Goal: Task Accomplishment & Management: Complete application form

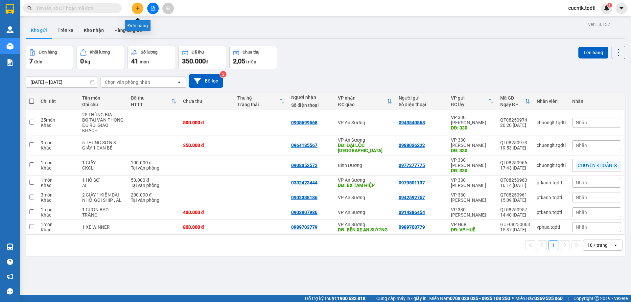
click at [141, 9] on button at bounding box center [138, 9] width 12 height 12
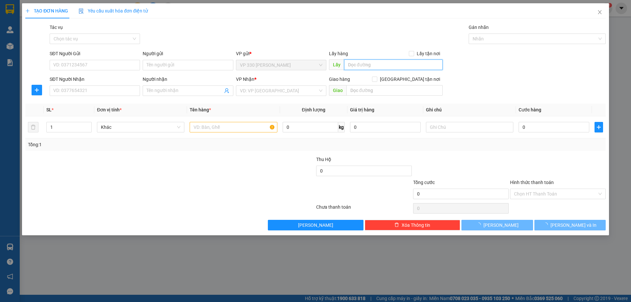
click at [402, 62] on input "text" at bounding box center [393, 65] width 99 height 11
type input "v"
type input "VP [PERSON_NAME]"
click at [73, 95] on input "SĐT Người Nhận" at bounding box center [95, 90] width 90 height 11
drag, startPoint x: 81, startPoint y: 89, endPoint x: 40, endPoint y: 97, distance: 41.6
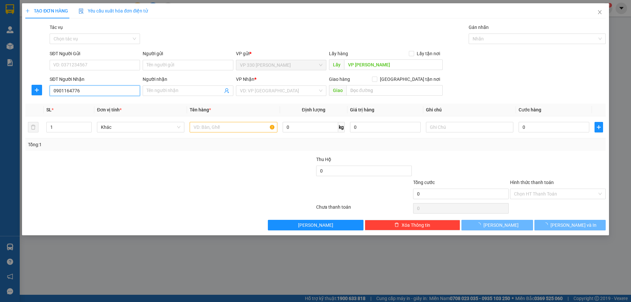
click at [40, 97] on div "SĐT Người Nhận 0901164776 0901164776 Người nhận Tên người nhận VP Nhận * VD: VP…" at bounding box center [316, 87] width 582 height 23
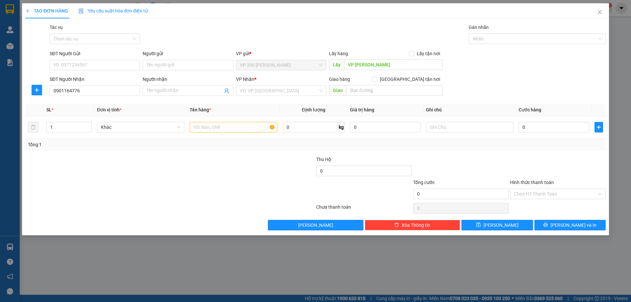
click at [628, 97] on div "TẠO ĐƠN HÀNG Yêu cầu xuất hóa đơn điện tử Transit Pickup Surcharge Ids Transit …" at bounding box center [315, 151] width 631 height 302
drag, startPoint x: 100, startPoint y: 87, endPoint x: 5, endPoint y: 93, distance: 94.8
click at [5, 93] on div "TẠO ĐƠN HÀNG Yêu cầu xuất hóa đơn điện tử Transit Pickup Surcharge Ids Transit …" at bounding box center [315, 151] width 631 height 302
type input "0941542369"
click at [168, 90] on input "Người nhận" at bounding box center [185, 90] width 76 height 7
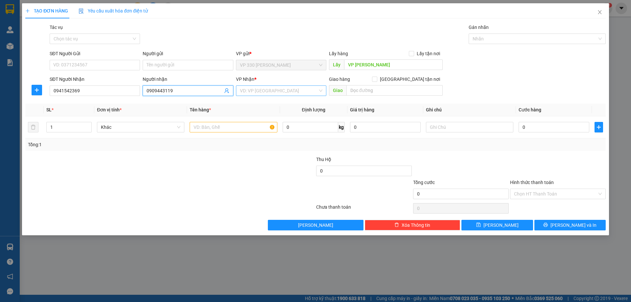
type input "0909443119"
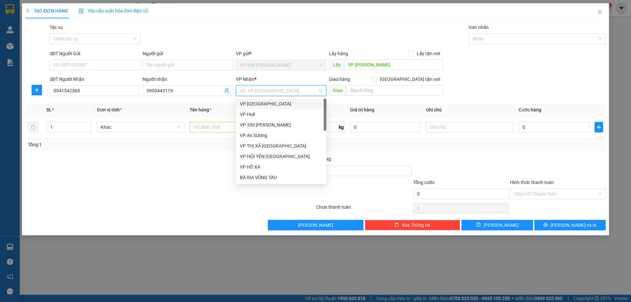
click at [286, 90] on input "search" at bounding box center [279, 91] width 78 height 10
click at [247, 133] on div "VP An Sương" at bounding box center [281, 135] width 83 height 7
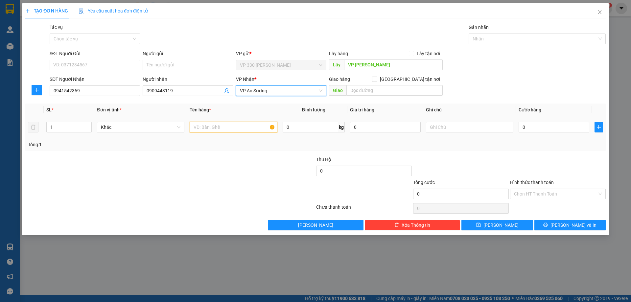
click at [208, 128] on input "text" at bounding box center [233, 127] width 87 height 11
type input "1 XE MÁY"
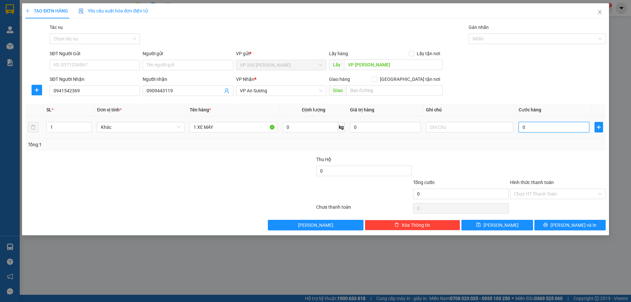
click at [532, 130] on input "0" at bounding box center [554, 127] width 71 height 11
type input "7"
type input "70"
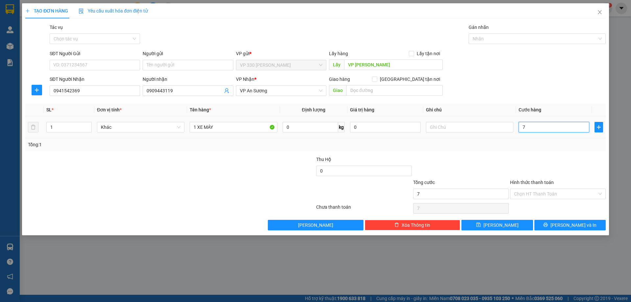
type input "70"
type input "700"
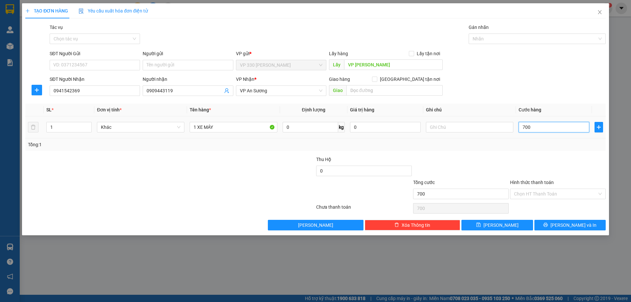
type input "7.000"
type input "70.000"
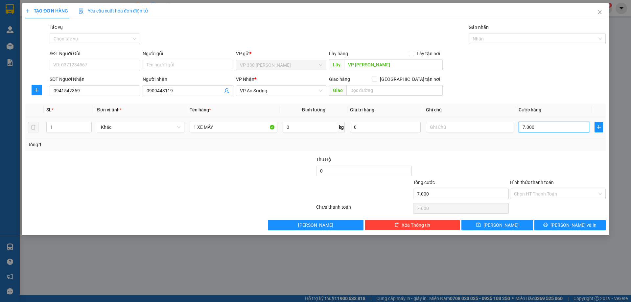
type input "70.000"
type input "700.000"
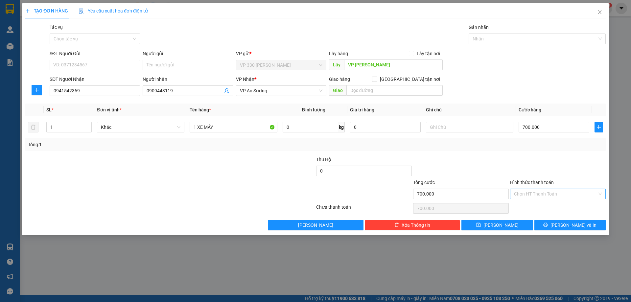
click at [540, 194] on input "Hình thức thanh toán" at bounding box center [555, 194] width 83 height 10
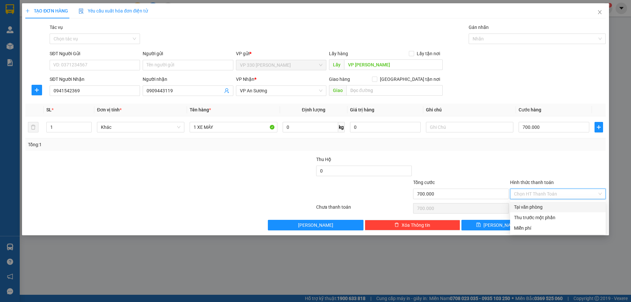
click at [525, 210] on div "Tại văn phòng" at bounding box center [558, 207] width 88 height 7
type input "0"
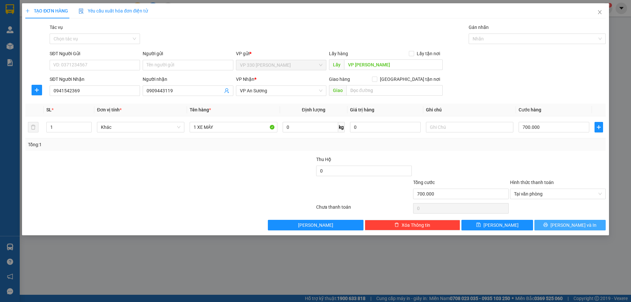
click at [575, 226] on span "[PERSON_NAME] và In" at bounding box center [574, 225] width 46 height 7
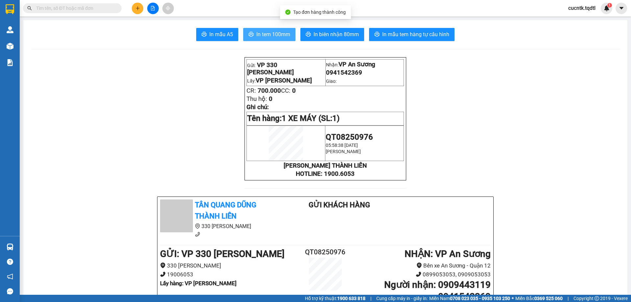
click at [273, 37] on span "In tem 100mm" at bounding box center [273, 34] width 34 height 8
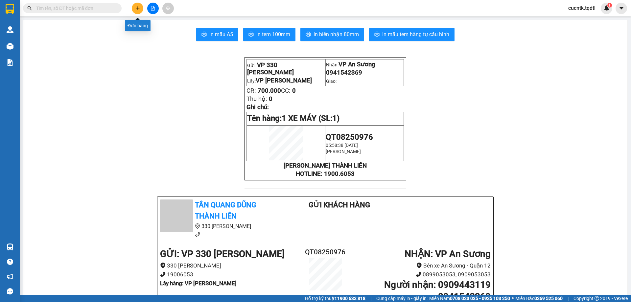
click at [138, 10] on icon "plus" at bounding box center [137, 8] width 5 height 5
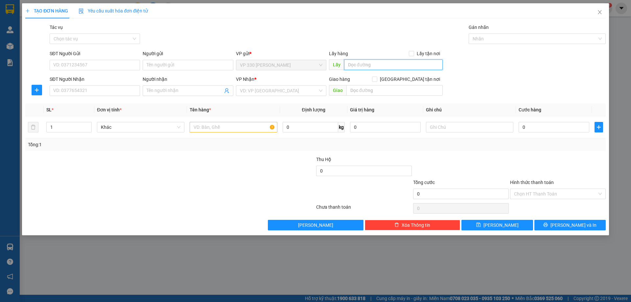
click at [363, 67] on input "text" at bounding box center [393, 65] width 99 height 11
type input "VP [PERSON_NAME]"
click at [88, 94] on input "SĐT Người Nhận" at bounding box center [95, 90] width 90 height 11
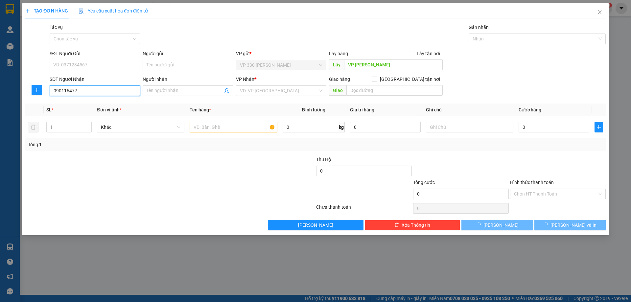
type input "0901164776"
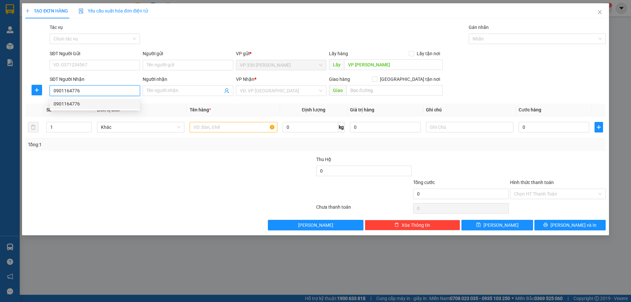
click at [95, 105] on div "0901164776" at bounding box center [95, 103] width 83 height 7
type input "TAM HIỆP"
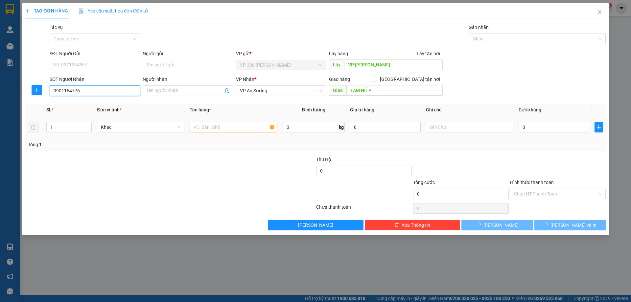
type input "120.000"
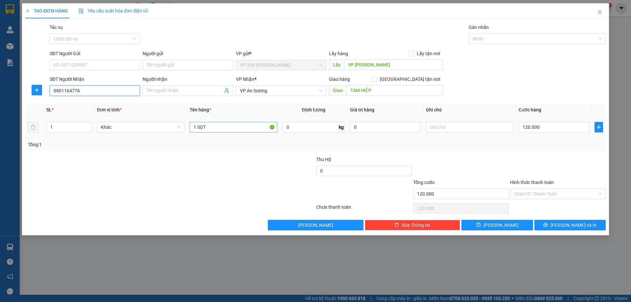
type input "0901164776"
click at [216, 127] on input "1 SỌT" at bounding box center [233, 127] width 87 height 11
click at [579, 224] on span "[PERSON_NAME] và In" at bounding box center [574, 225] width 46 height 7
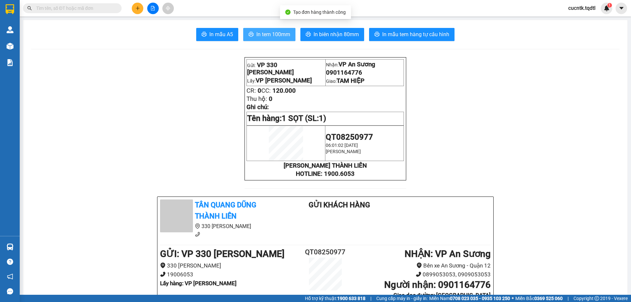
click at [275, 37] on span "In tem 100mm" at bounding box center [273, 34] width 34 height 8
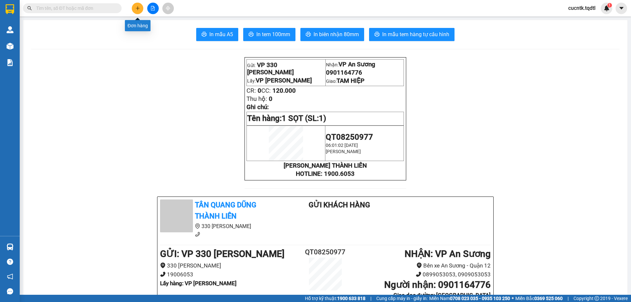
click at [140, 8] on button at bounding box center [138, 9] width 12 height 12
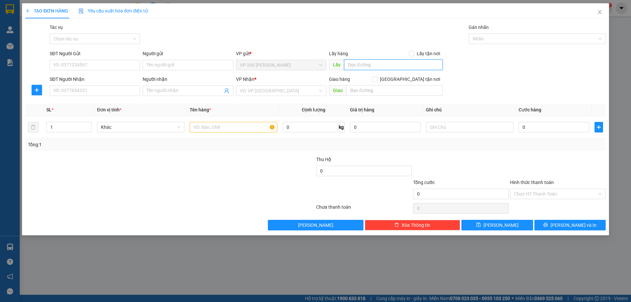
click at [377, 65] on input "text" at bounding box center [393, 65] width 99 height 11
type input "VP [PERSON_NAME]"
click at [81, 89] on input "SĐT Người Nhận" at bounding box center [95, 90] width 90 height 11
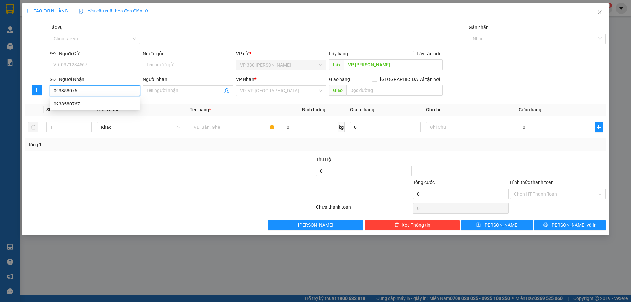
type input "0938580767"
click at [76, 106] on div "0938580767" at bounding box center [95, 103] width 83 height 7
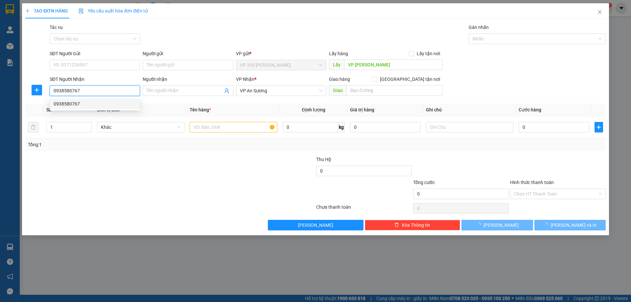
type input "100.000"
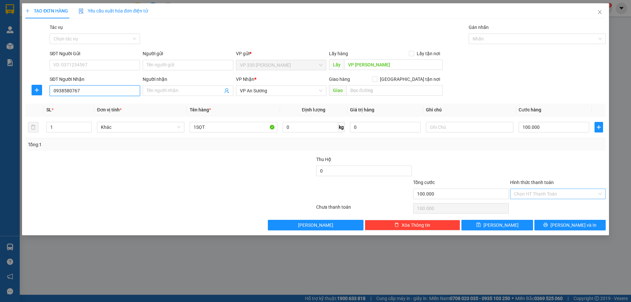
type input "0938580767"
click at [566, 189] on input "Hình thức thanh toán" at bounding box center [555, 194] width 83 height 10
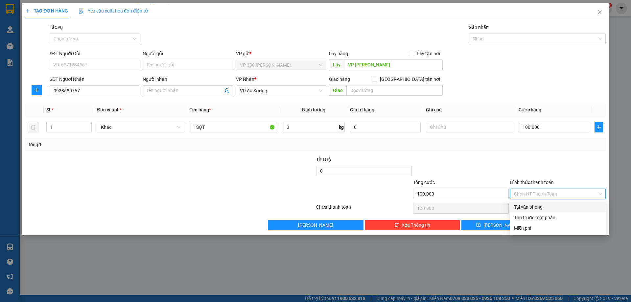
click at [539, 207] on div "Tại văn phòng" at bounding box center [558, 207] width 88 height 7
type input "0"
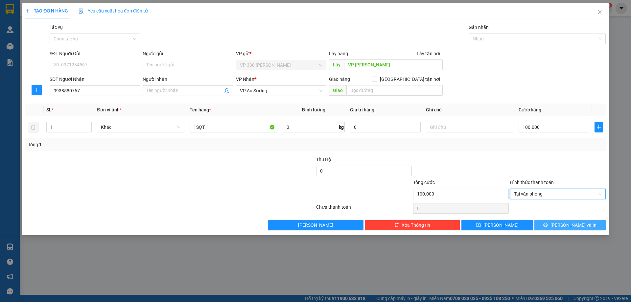
click at [551, 224] on button "[PERSON_NAME] và In" at bounding box center [570, 225] width 71 height 11
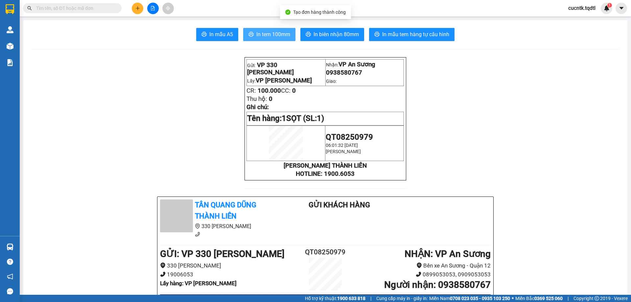
click at [263, 39] on button "In tem 100mm" at bounding box center [269, 34] width 52 height 13
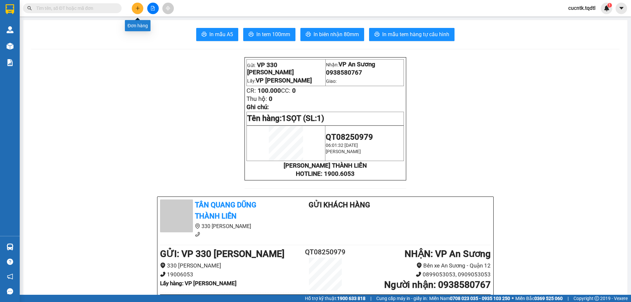
click at [136, 8] on icon "plus" at bounding box center [137, 8] width 5 height 5
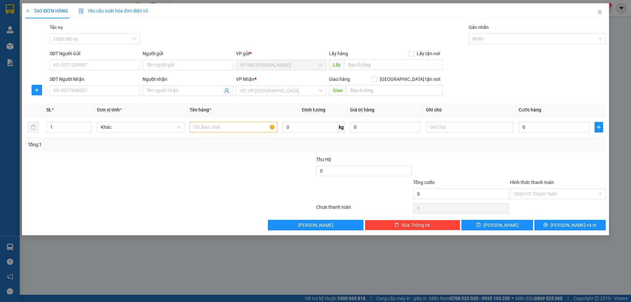
click at [356, 70] on div "Lấy hàng Lấy tận nơi Lấy" at bounding box center [386, 61] width 114 height 23
click at [356, 64] on input "text" at bounding box center [393, 65] width 99 height 11
type input "VP [PERSON_NAME]"
click at [99, 95] on input "SĐT Người Nhận" at bounding box center [95, 90] width 90 height 11
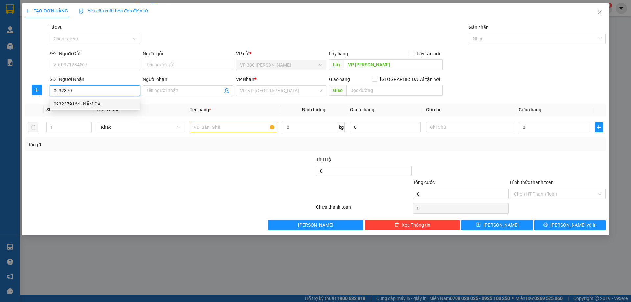
click at [81, 104] on div "0932379164 - NĂM GÀ" at bounding box center [95, 103] width 83 height 7
type input "0932379164"
type input "NĂM GÀ"
type input "[PERSON_NAME]"
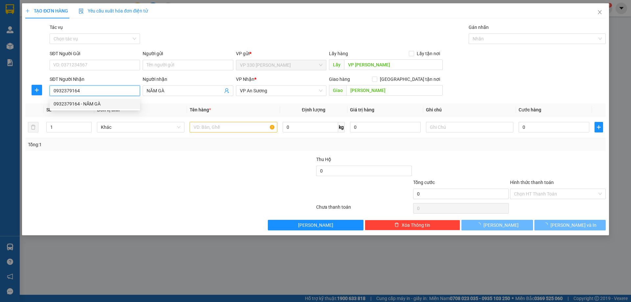
type input "200.000"
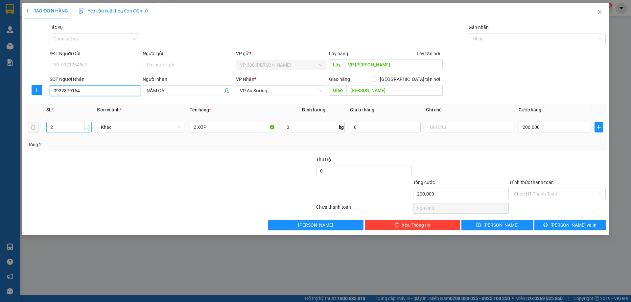
type input "0932379164"
type input "3"
click at [89, 125] on span "up" at bounding box center [88, 126] width 4 height 4
click at [212, 126] on input "2 XỐP" at bounding box center [233, 127] width 87 height 11
type input "2 XỐP 1 GIẤY"
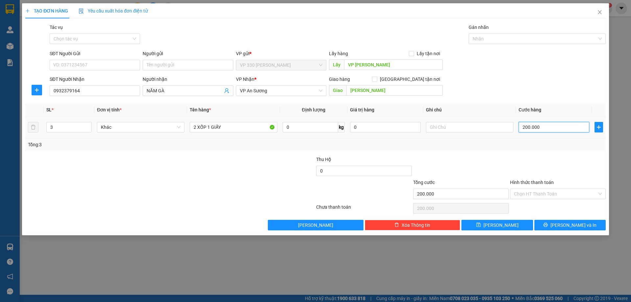
click at [551, 127] on input "200.000" at bounding box center [554, 127] width 71 height 11
type input "3"
type input "30"
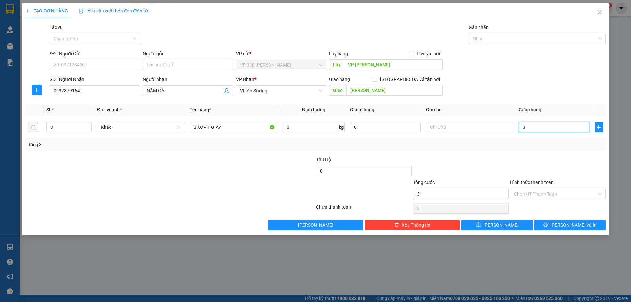
type input "30"
type input "300"
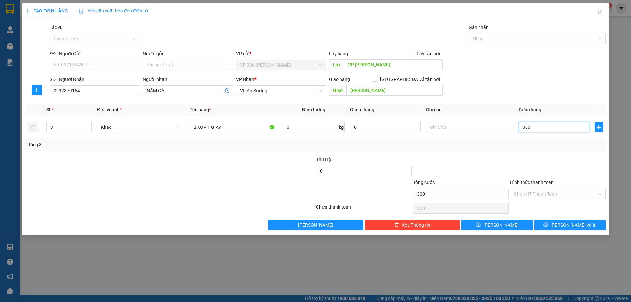
type input "3.000"
type input "30.000"
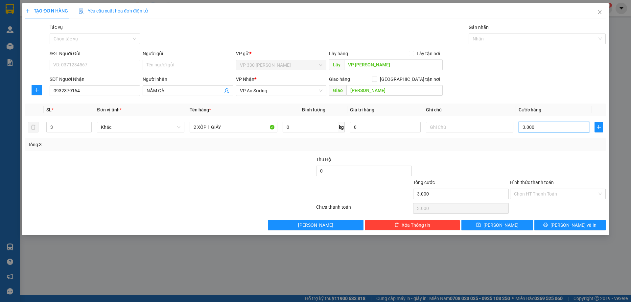
type input "30.000"
type input "300.000"
click at [569, 225] on span "[PERSON_NAME] và In" at bounding box center [574, 225] width 46 height 7
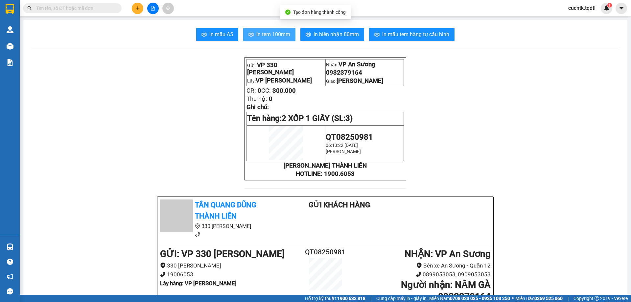
click at [278, 39] on button "In tem 100mm" at bounding box center [269, 34] width 52 height 13
